Goal: Transaction & Acquisition: Purchase product/service

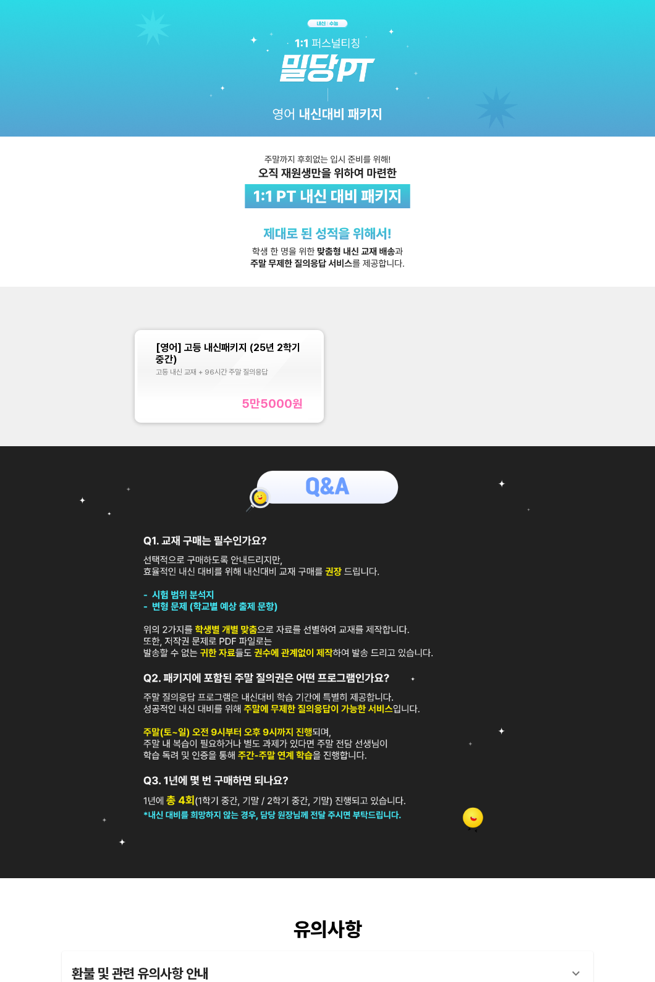
click at [276, 365] on div "[영어] 고등 내신패키지 (25년 2학기 중간)" at bounding box center [229, 353] width 147 height 23
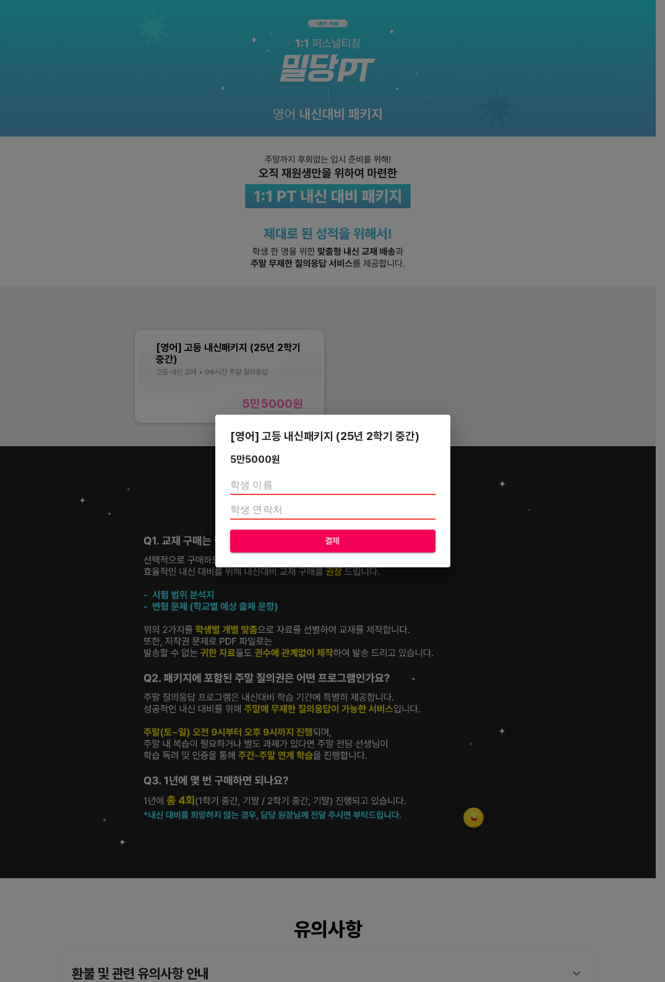
click at [300, 476] on input "text" at bounding box center [332, 485] width 205 height 20
click at [304, 481] on input "text" at bounding box center [332, 485] width 205 height 20
type input "감"
type input "ㄱ"
type input "[PERSON_NAME]"
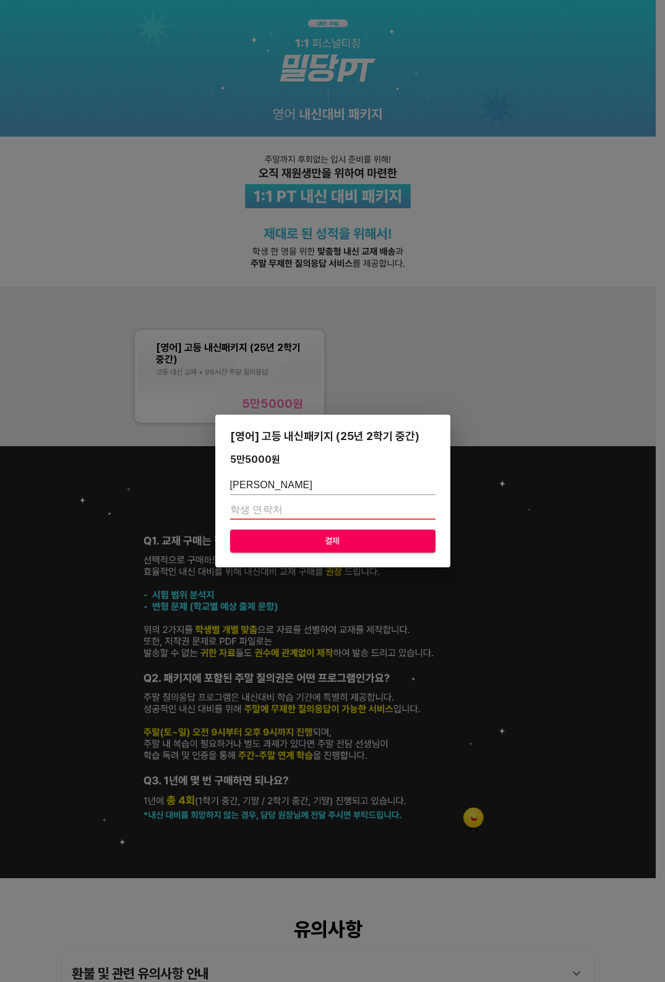
click at [273, 512] on input "number" at bounding box center [332, 510] width 205 height 20
type input "01030662801"
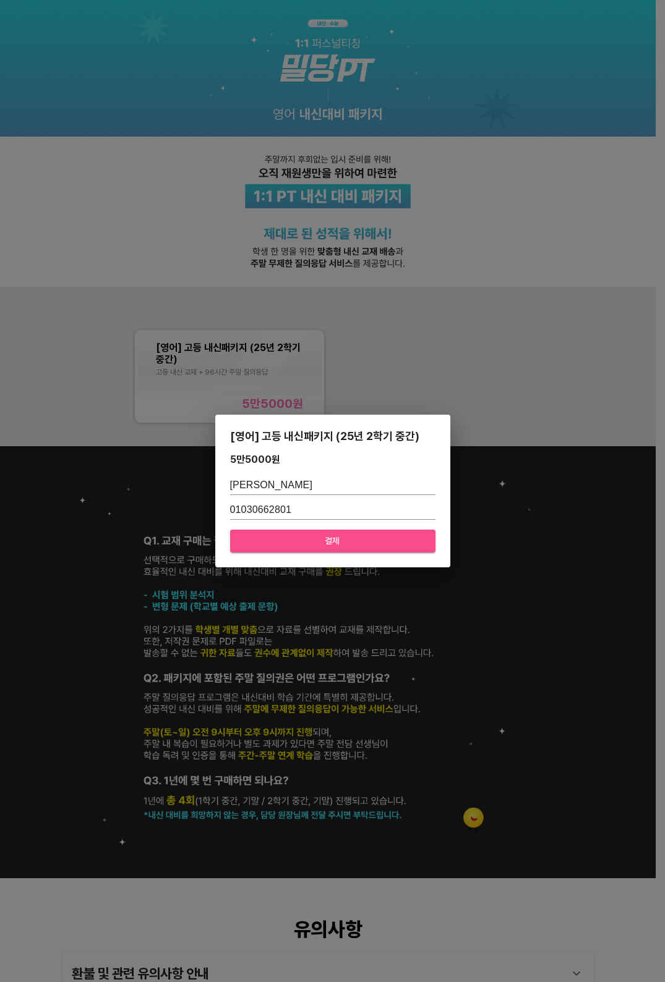
click at [281, 548] on span "결제" at bounding box center [332, 540] width 185 height 15
